Goal: Task Accomplishment & Management: Manage account settings

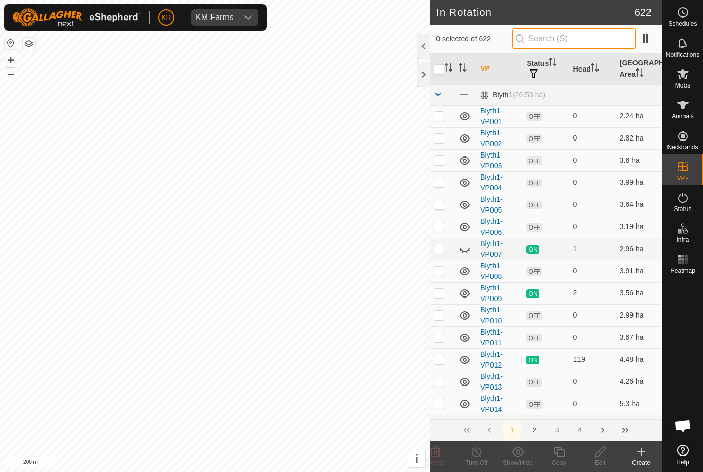
click at [577, 41] on input "text" at bounding box center [574, 39] width 125 height 22
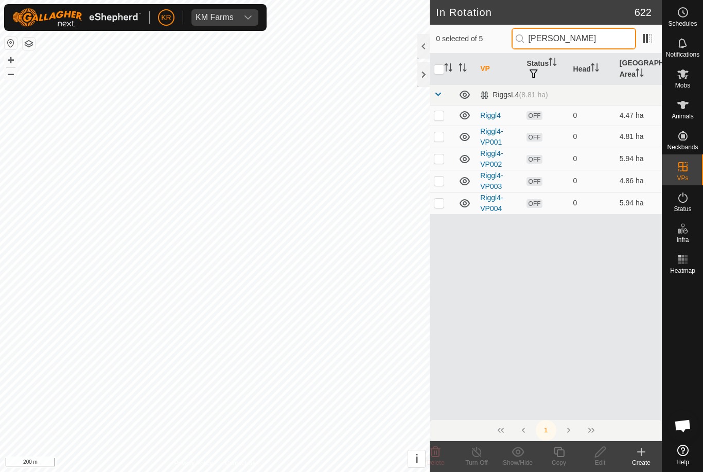
type input "[PERSON_NAME]"
click at [444, 115] on p-checkbox at bounding box center [439, 115] width 10 height 8
checkbox input "true"
click at [438, 139] on p-checkbox at bounding box center [439, 136] width 10 height 8
checkbox input "true"
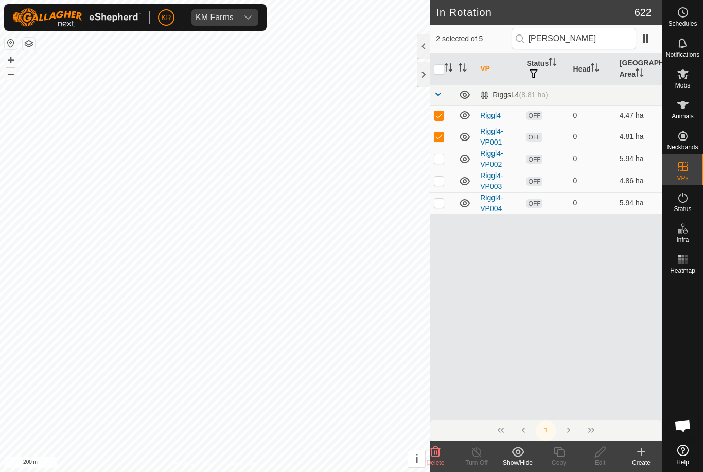
click at [441, 157] on p-checkbox at bounding box center [439, 158] width 10 height 8
checkbox input "true"
click at [446, 183] on td at bounding box center [442, 181] width 25 height 22
checkbox input "true"
click at [441, 201] on p-checkbox at bounding box center [439, 203] width 10 height 8
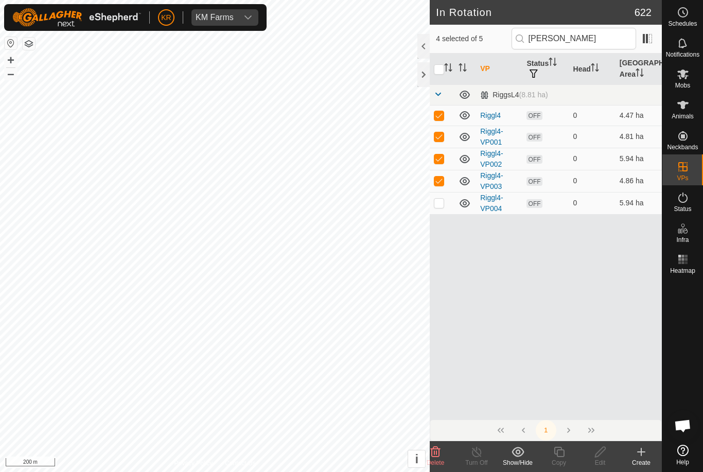
checkbox input "true"
click at [436, 455] on icon at bounding box center [435, 452] width 12 height 12
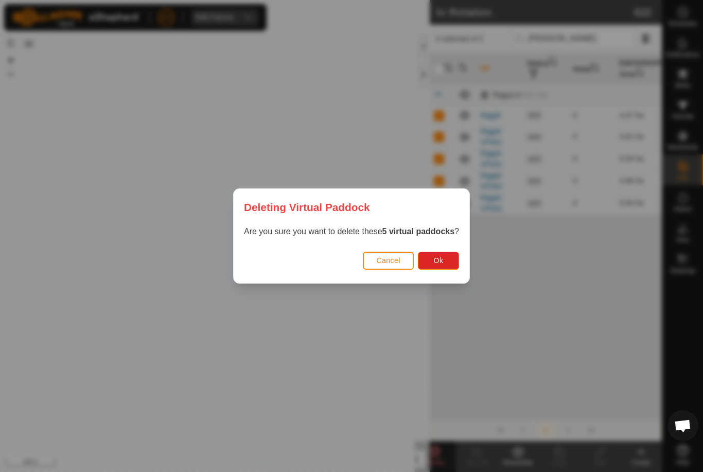
click at [445, 262] on button "Ok" at bounding box center [438, 261] width 41 height 18
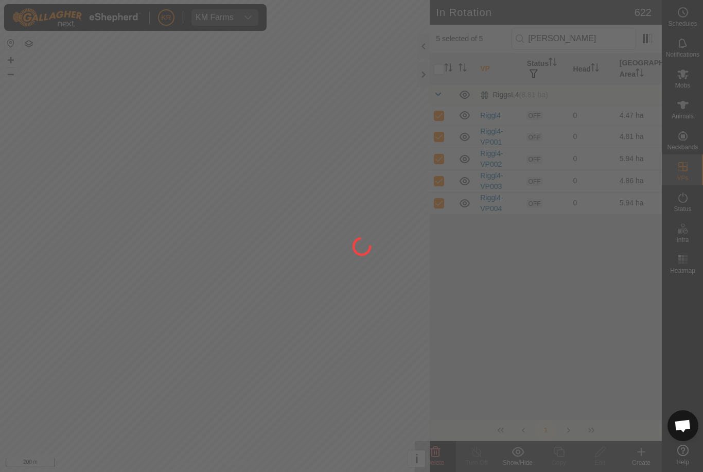
checkbox input "false"
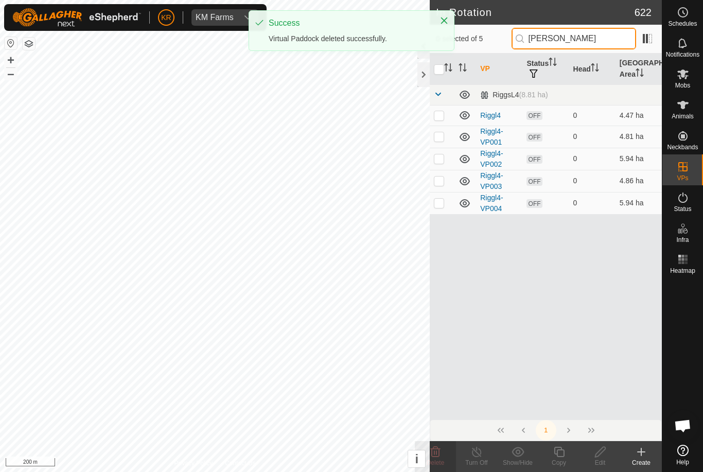
click at [592, 41] on input "[PERSON_NAME]" at bounding box center [574, 39] width 125 height 22
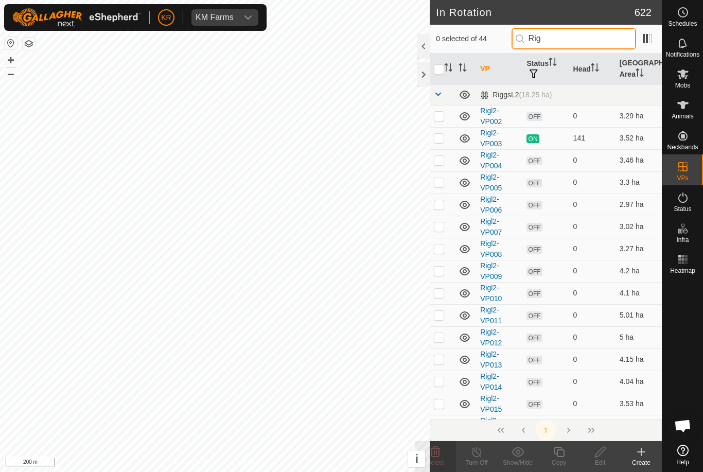
type input "Rig"
click at [441, 240] on td at bounding box center [442, 249] width 25 height 22
click at [449, 248] on td at bounding box center [442, 249] width 25 height 22
checkbox input "false"
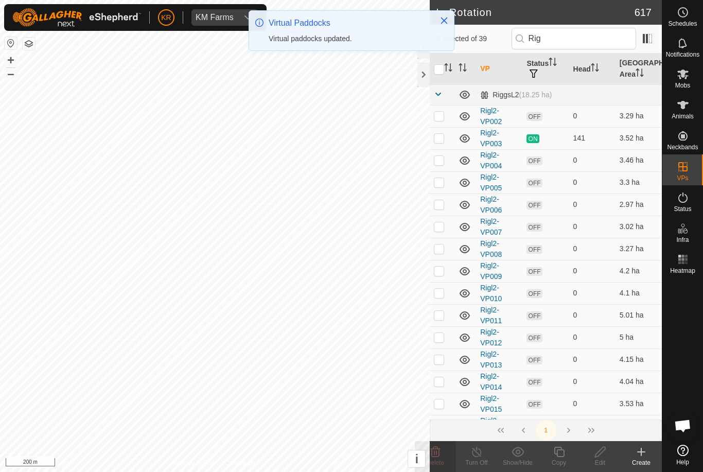
click at [464, 343] on icon at bounding box center [465, 337] width 12 height 12
click at [469, 332] on icon at bounding box center [465, 337] width 12 height 12
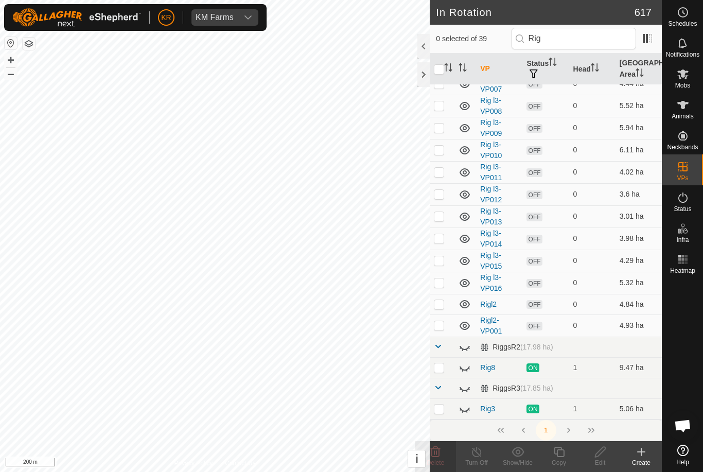
scroll to position [604, 0]
click at [467, 346] on icon at bounding box center [465, 347] width 12 height 12
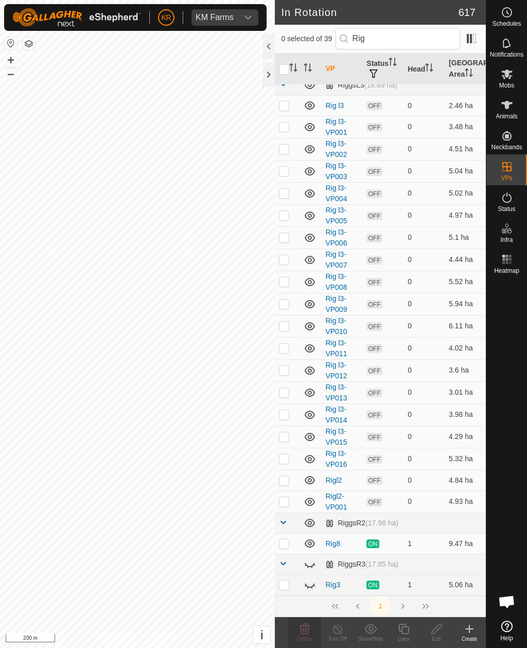
scroll to position [428, 0]
click at [312, 471] on icon at bounding box center [312, 568] width 2 height 2
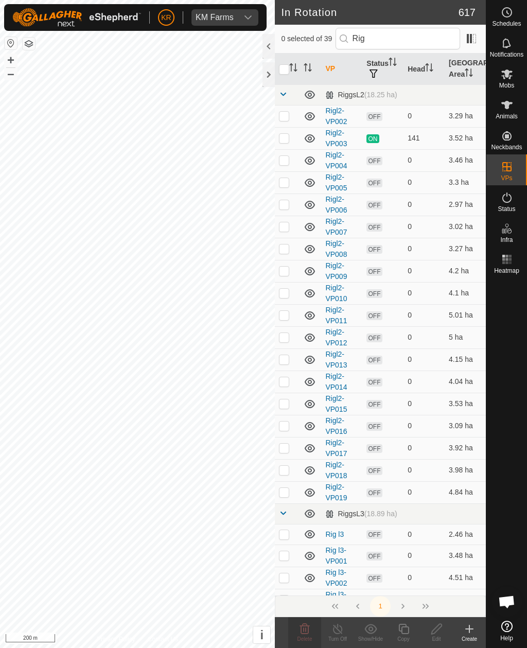
click at [288, 471] on td at bounding box center [287, 578] width 25 height 22
checkbox input "true"
click at [412, 34] on input "Rig" at bounding box center [398, 39] width 125 height 22
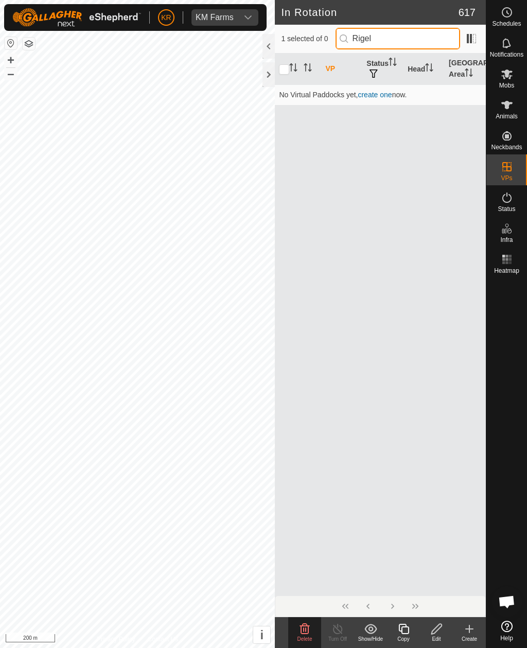
click at [428, 38] on input "Rigel" at bounding box center [398, 39] width 125 height 22
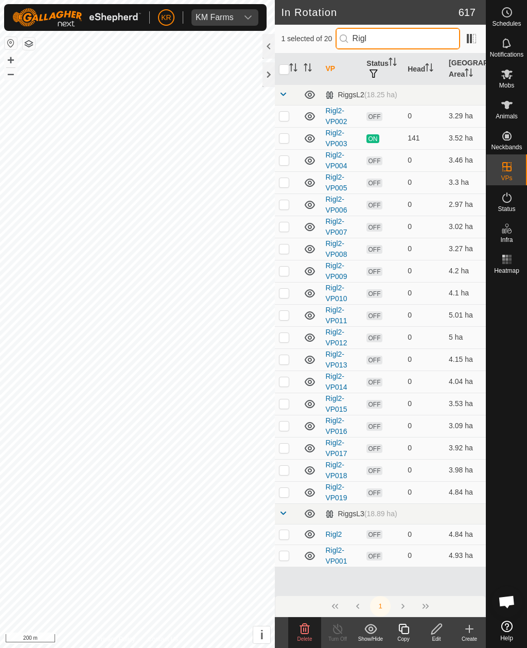
click at [426, 38] on input "Rigl" at bounding box center [398, 39] width 125 height 22
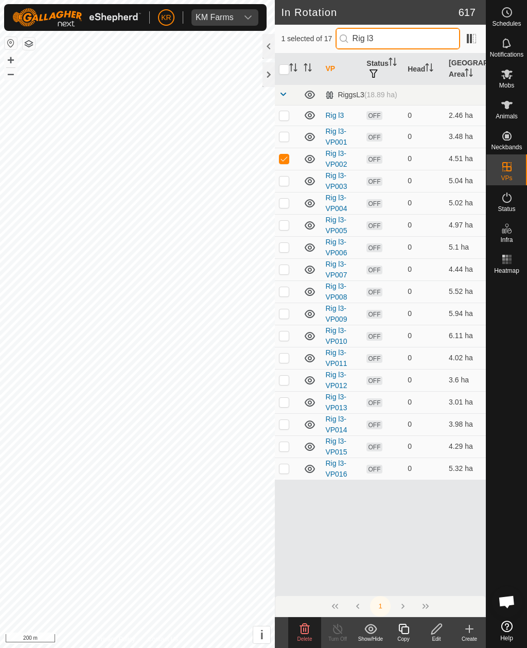
type input "Rig l3"
click at [290, 65] on icon "Activate to sort" at bounding box center [293, 67] width 8 height 8
click at [293, 65] on icon "Activate to sort" at bounding box center [293, 67] width 8 height 8
click at [285, 68] on input "checkbox" at bounding box center [284, 69] width 10 height 10
checkbox input "true"
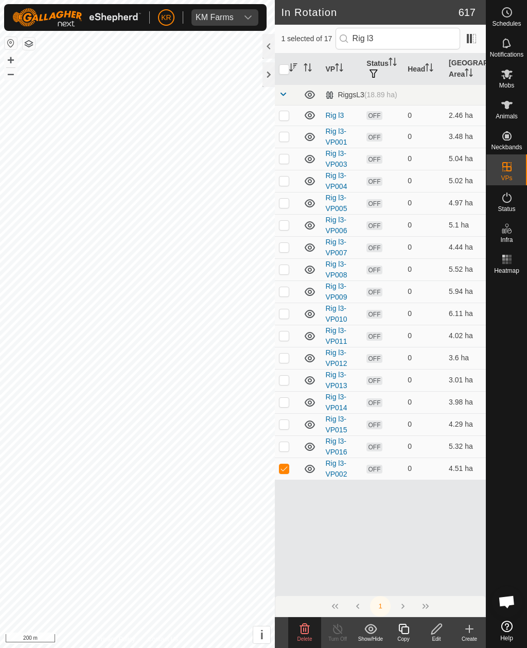
checkbox input "true"
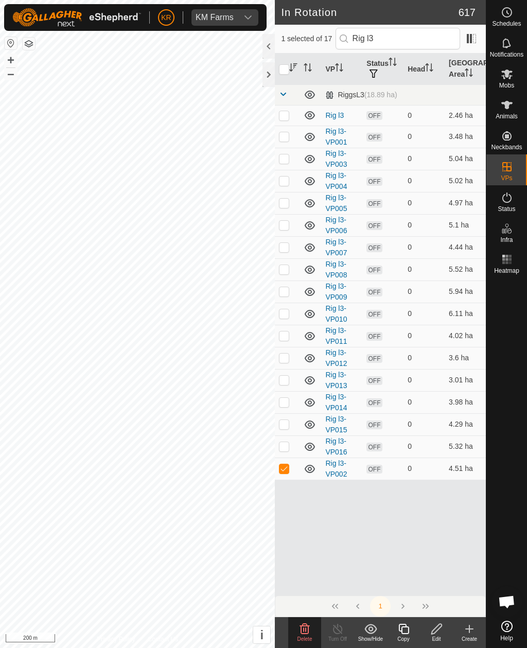
checkbox input "true"
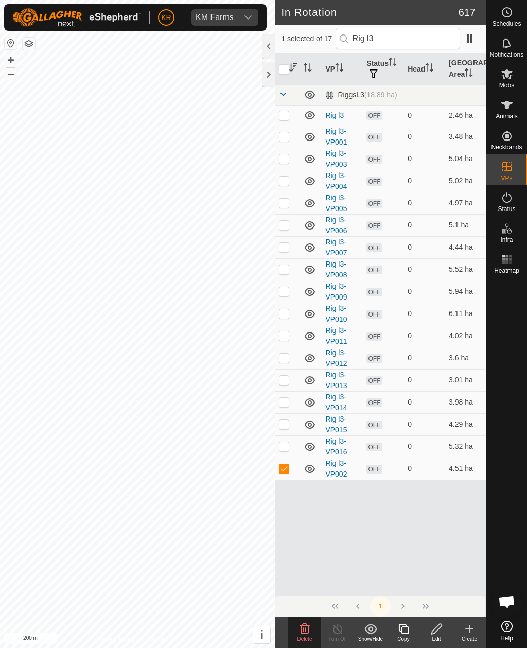
checkbox input "true"
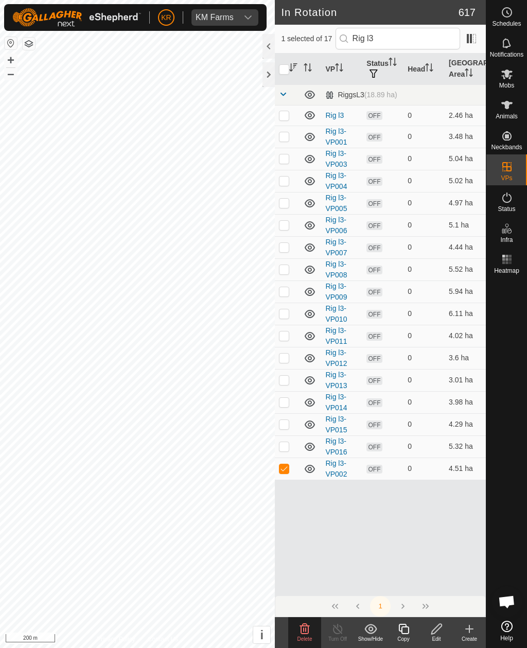
checkbox input "true"
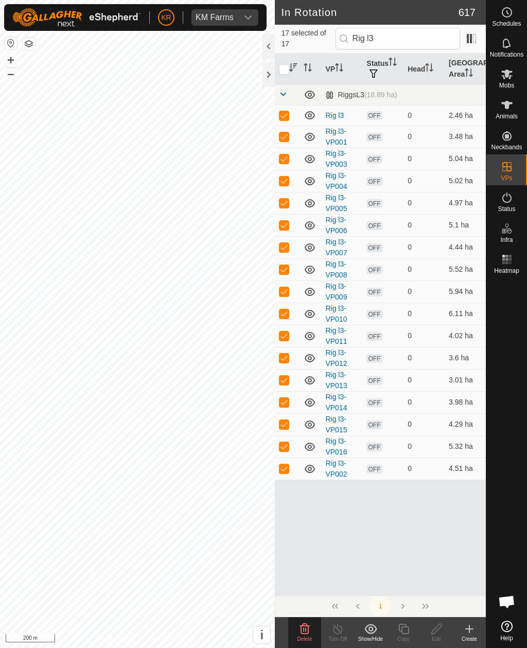
click at [302, 471] on span "Delete" at bounding box center [304, 639] width 15 height 6
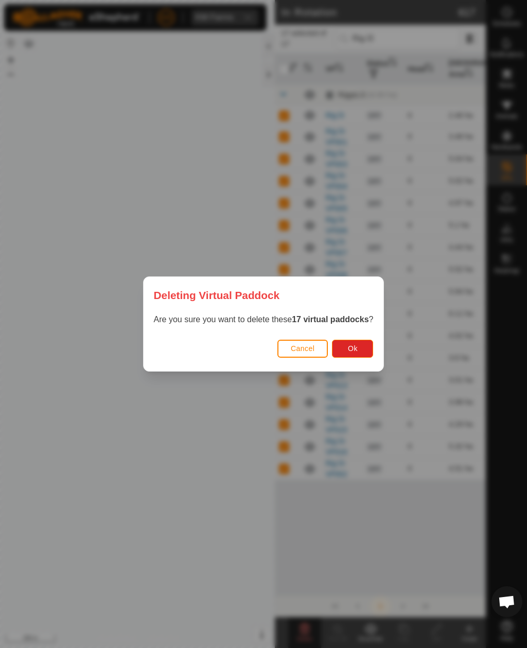
click at [358, 345] on span "Ok" at bounding box center [353, 348] width 10 height 8
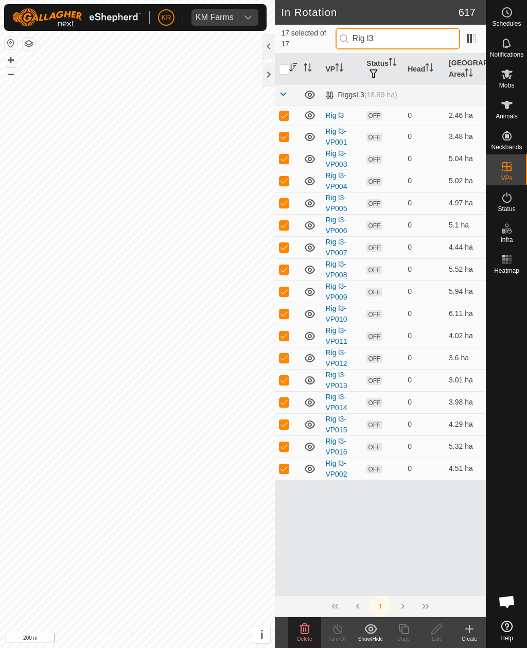
click at [426, 39] on input "Rig l3" at bounding box center [398, 39] width 125 height 22
type input "Rig l"
checkbox input "false"
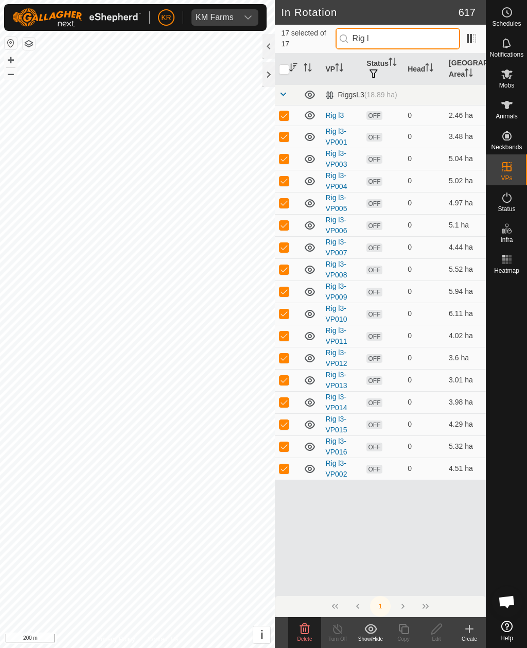
checkbox input "false"
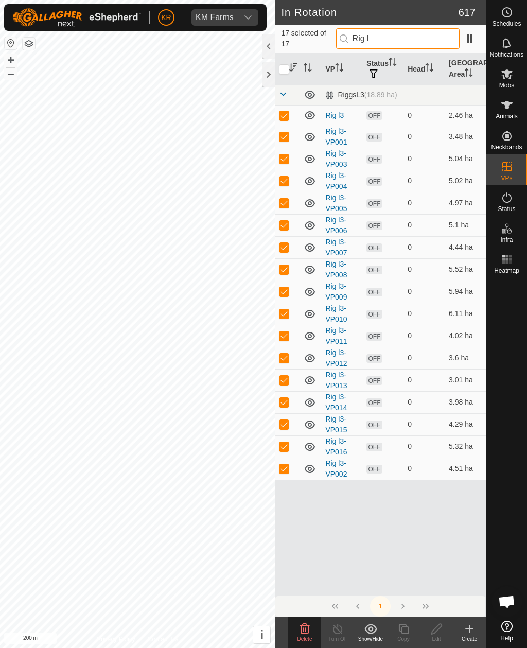
checkbox input "false"
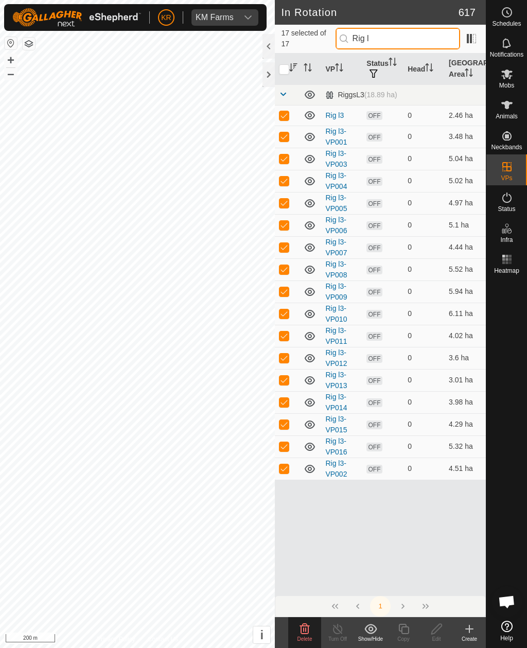
checkbox input "false"
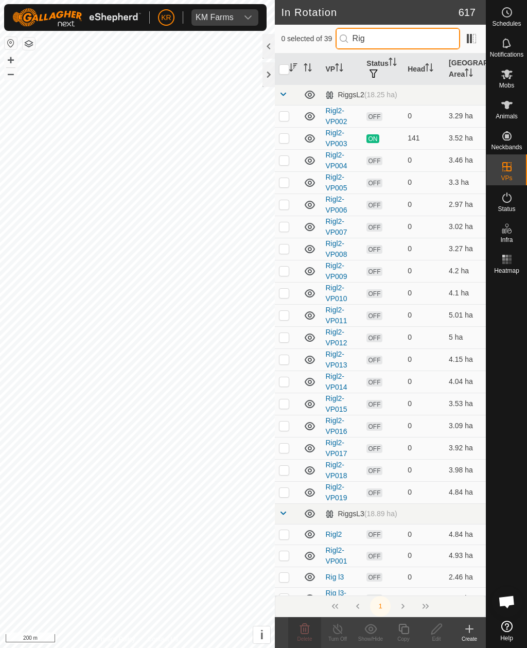
type input "Rig"
click at [286, 471] on td at bounding box center [287, 534] width 25 height 21
checkbox input "true"
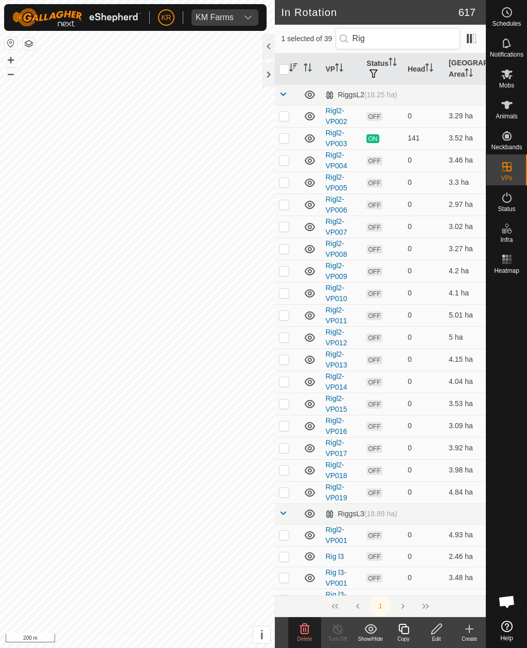
click at [287, 471] on td at bounding box center [287, 513] width 25 height 21
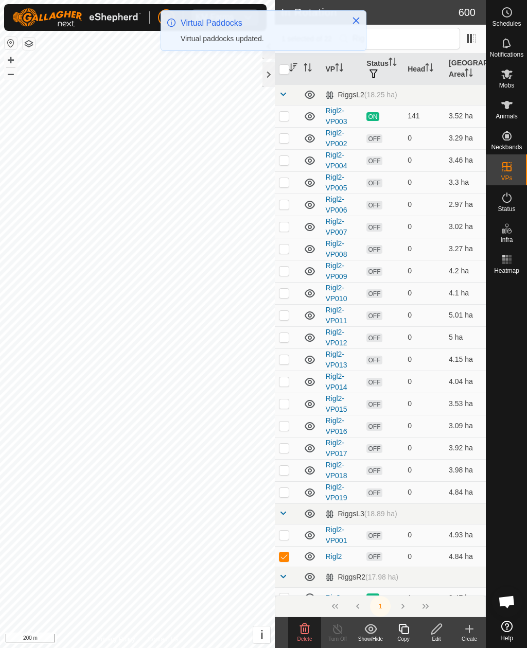
click at [289, 471] on p-checkbox at bounding box center [284, 556] width 10 height 8
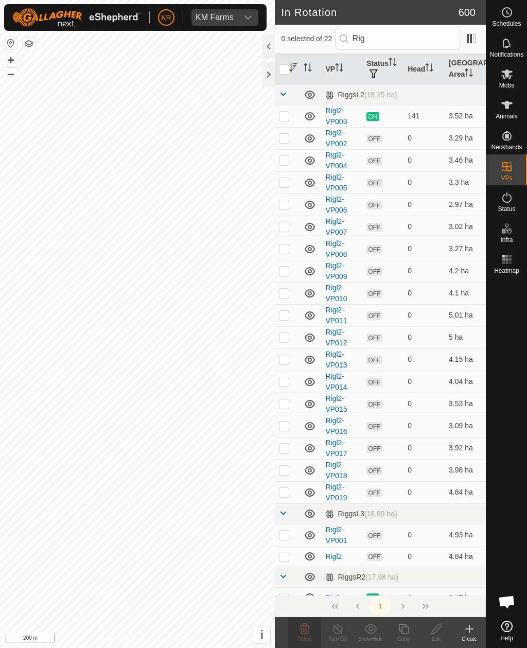
click at [284, 471] on p-checkbox at bounding box center [284, 556] width 10 height 8
click at [312, 471] on delete-svg-icon at bounding box center [304, 629] width 33 height 12
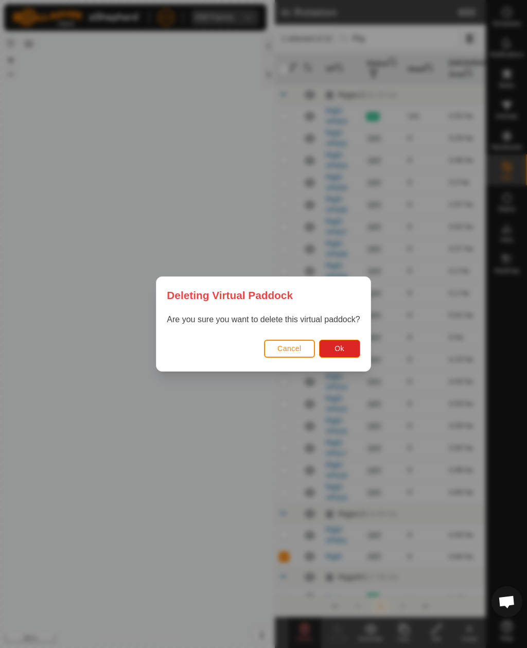
click at [349, 348] on button "Ok" at bounding box center [339, 349] width 41 height 18
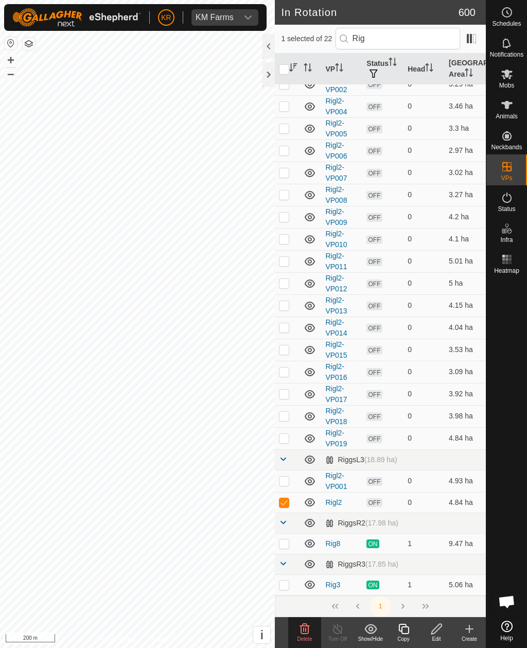
scroll to position [54, 0]
checkbox input "false"
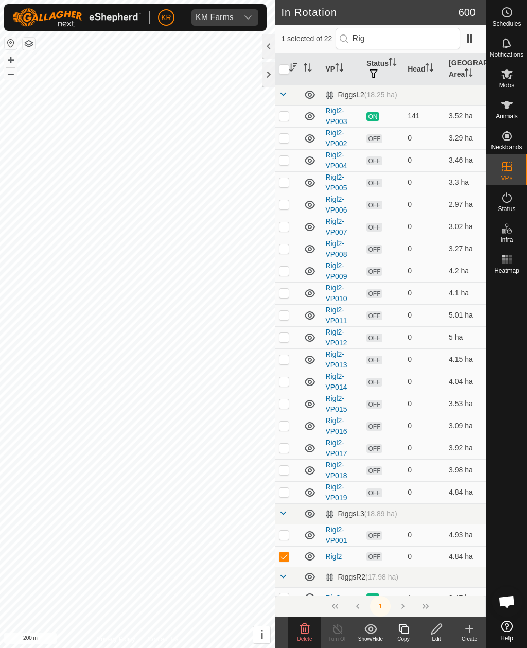
click at [285, 471] on td at bounding box center [287, 513] width 25 height 21
click at [282, 471] on link at bounding box center [283, 576] width 8 height 8
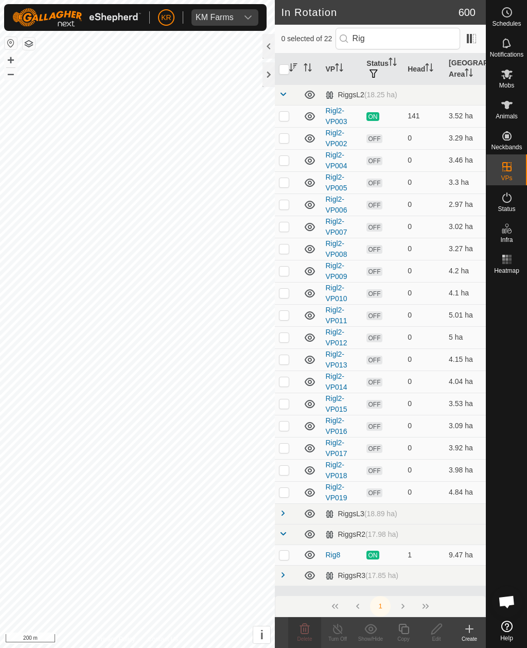
click at [285, 471] on span at bounding box center [283, 575] width 8 height 8
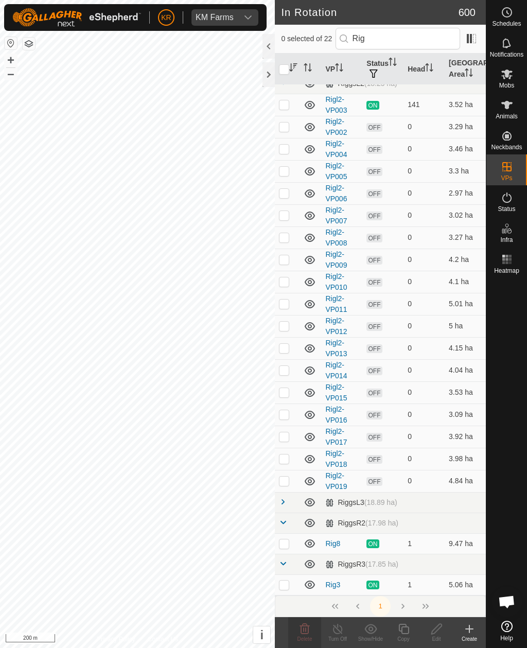
scroll to position [11, 0]
click at [413, 36] on input "Rig" at bounding box center [398, 39] width 125 height 22
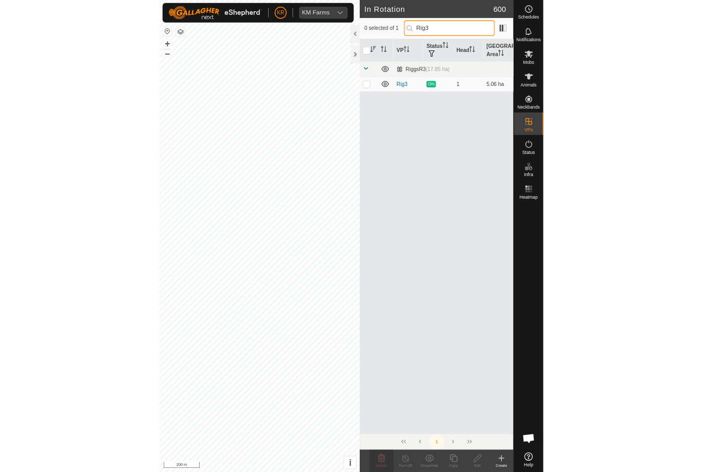
scroll to position [0, 0]
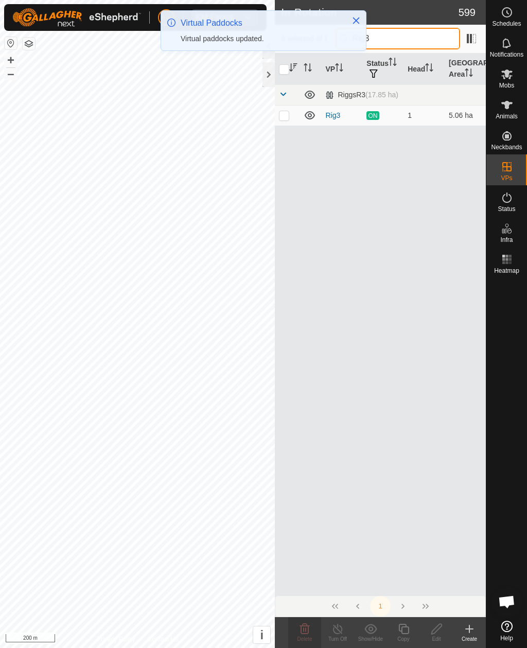
type input "Rig3"
click at [288, 111] on p-checkbox at bounding box center [284, 115] width 10 height 8
checkbox input "true"
click at [347, 471] on turn-off-svg-icon at bounding box center [337, 629] width 33 height 12
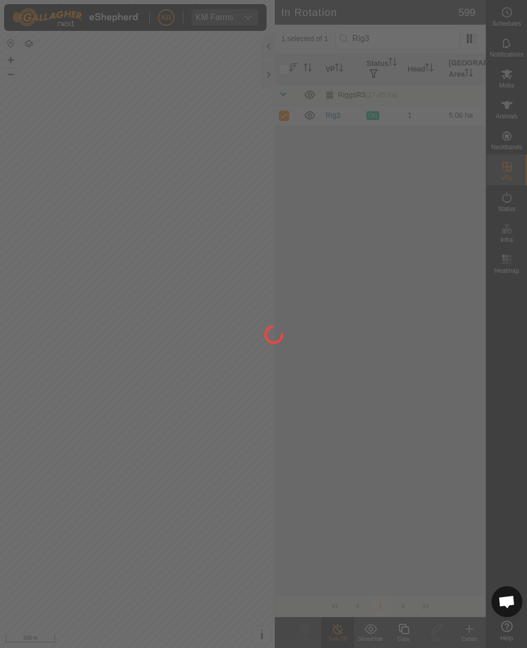
click at [339, 471] on div at bounding box center [263, 324] width 527 height 648
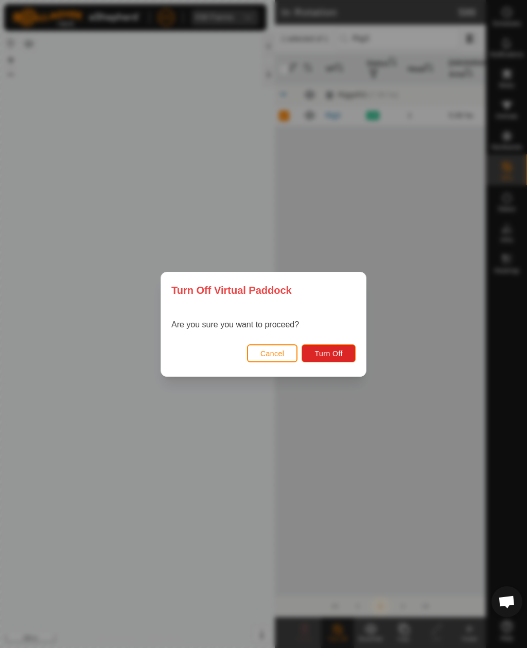
click at [332, 351] on span "Turn Off" at bounding box center [328, 353] width 28 height 8
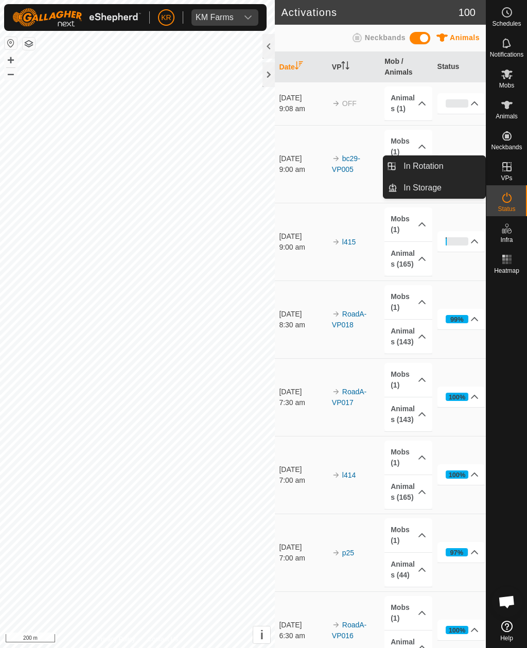
click at [452, 168] on link "In Rotation" at bounding box center [441, 166] width 88 height 21
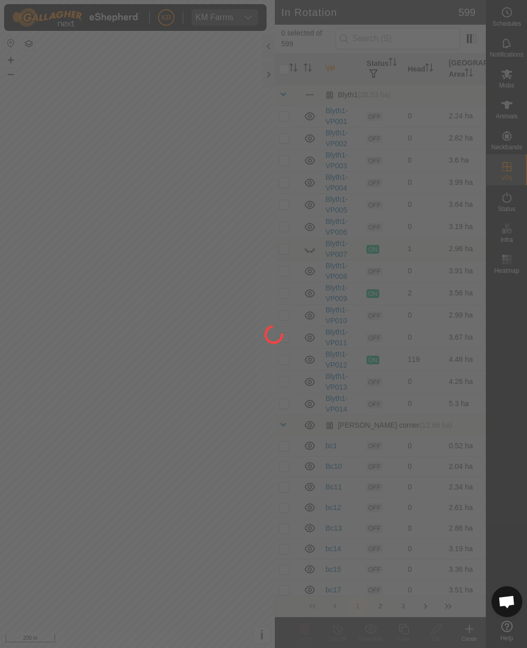
click at [430, 47] on div at bounding box center [263, 324] width 527 height 648
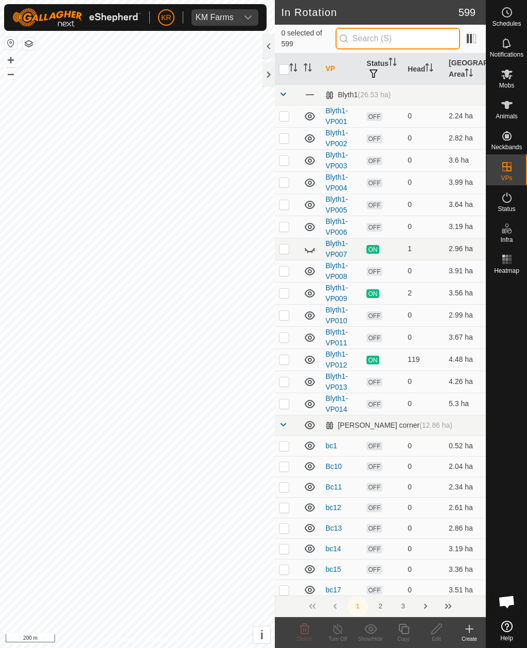
click at [448, 49] on input "text" at bounding box center [398, 39] width 125 height 22
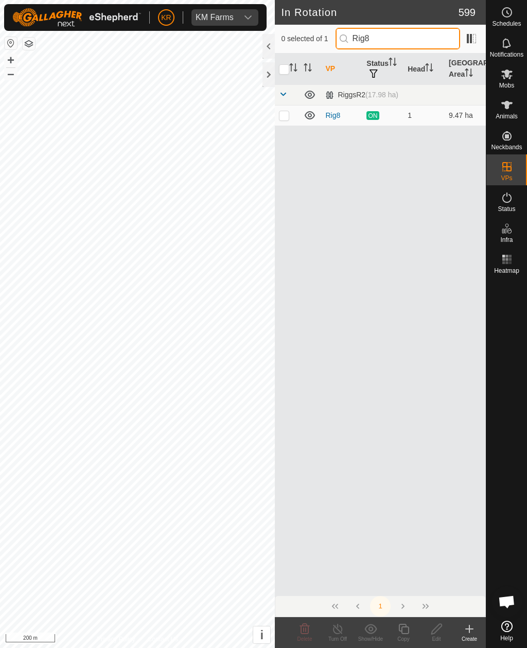
type input "Rig8"
click at [286, 113] on p-checkbox at bounding box center [284, 115] width 10 height 8
checkbox input "true"
click at [344, 471] on div "Turn Off" at bounding box center [337, 639] width 33 height 8
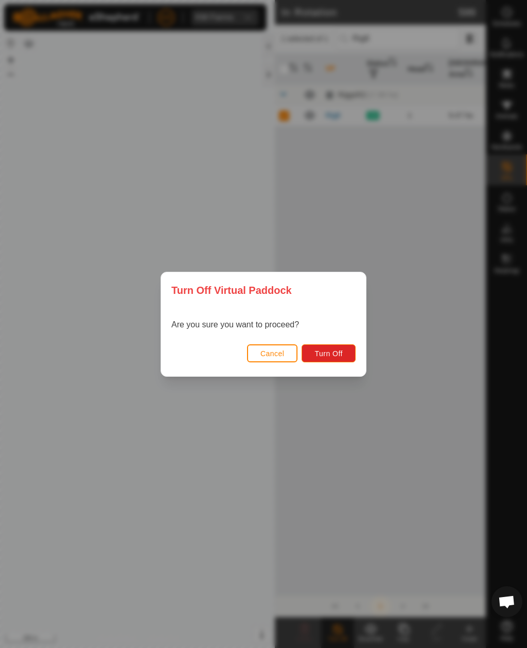
click at [335, 353] on span "Turn Off" at bounding box center [328, 353] width 28 height 8
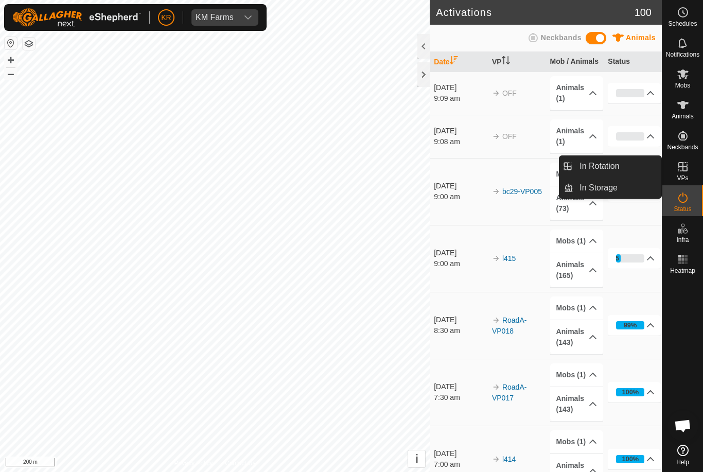
click at [625, 175] on link "In Rotation" at bounding box center [617, 166] width 88 height 21
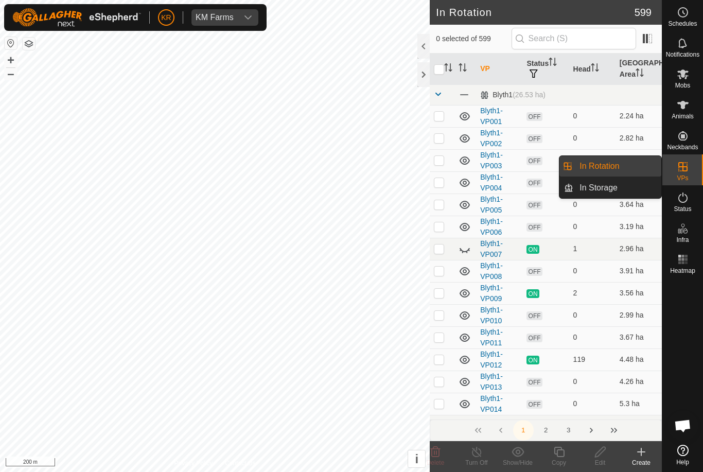
click at [617, 168] on td "3.6 ha" at bounding box center [639, 160] width 46 height 22
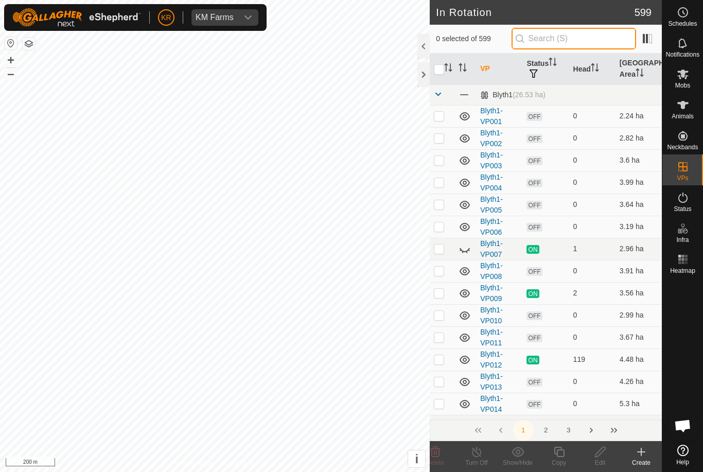
click at [570, 41] on input "text" at bounding box center [574, 39] width 125 height 22
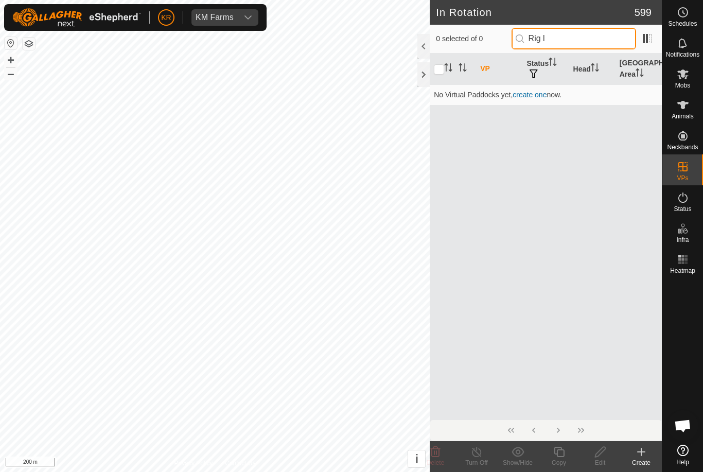
click at [595, 44] on input "Rig l" at bounding box center [574, 39] width 125 height 22
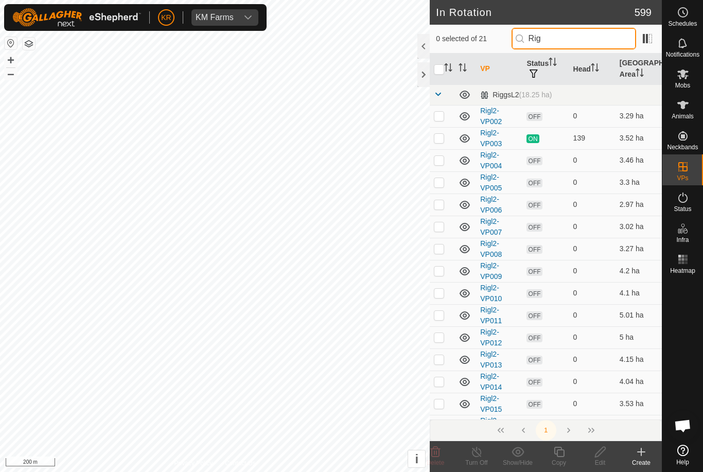
type input "Rig"
click at [441, 325] on td at bounding box center [442, 315] width 25 height 22
click at [443, 316] on p-checkbox at bounding box center [439, 315] width 10 height 8
checkbox input "false"
click at [684, 77] on icon at bounding box center [682, 74] width 11 height 10
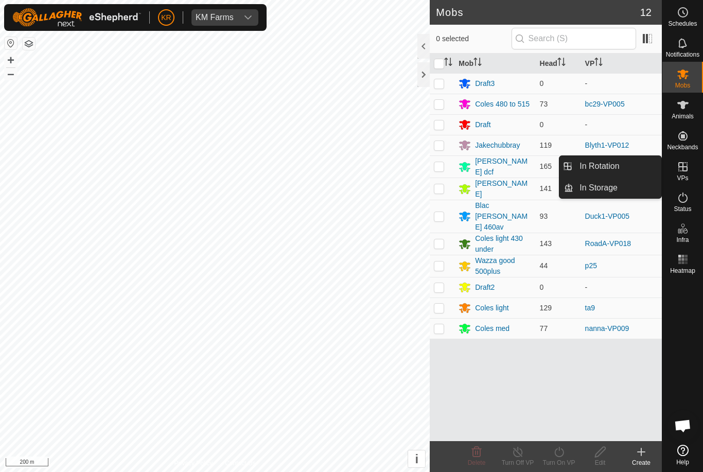
click at [613, 172] on link "In Rotation" at bounding box center [617, 166] width 88 height 21
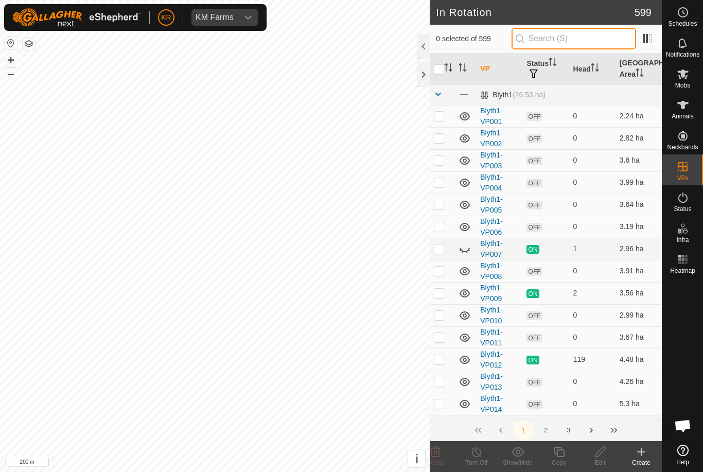
click at [577, 44] on input "text" at bounding box center [574, 39] width 125 height 22
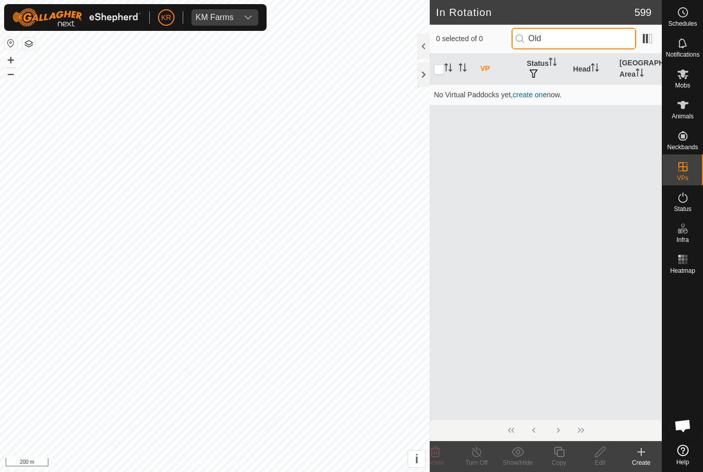
click at [602, 38] on input "Old" at bounding box center [574, 39] width 125 height 22
type input "O"
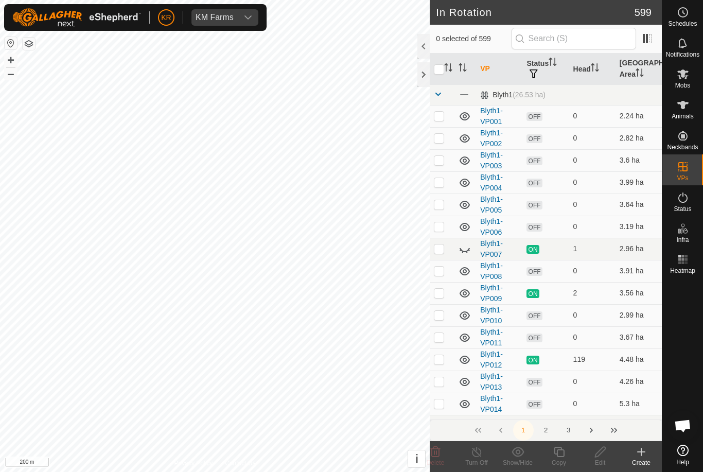
click at [469, 250] on icon at bounding box center [469, 250] width 2 height 2
